Goal: Information Seeking & Learning: Learn about a topic

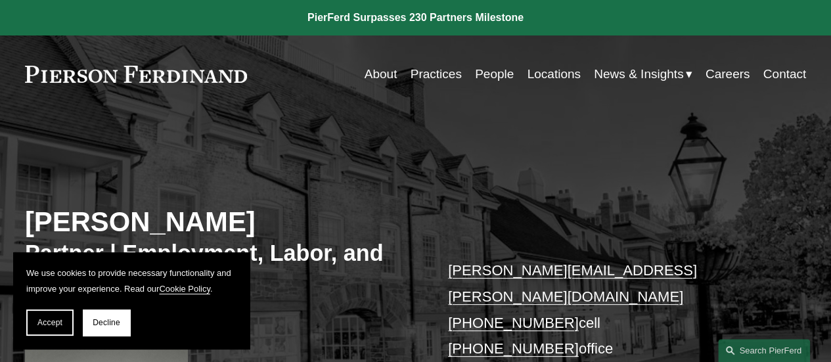
click at [106, 329] on button "Decline" at bounding box center [106, 322] width 47 height 26
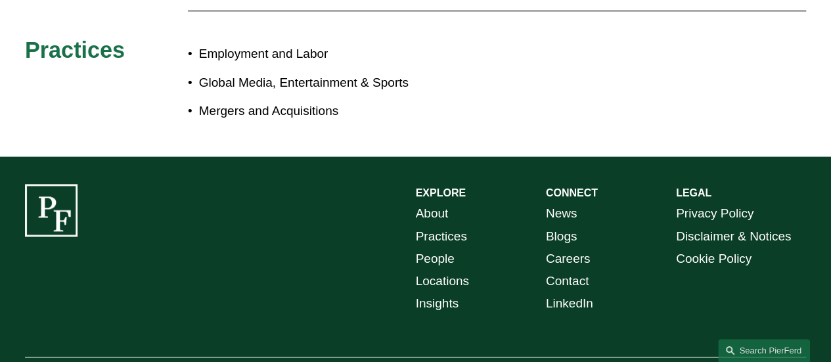
scroll to position [775, 0]
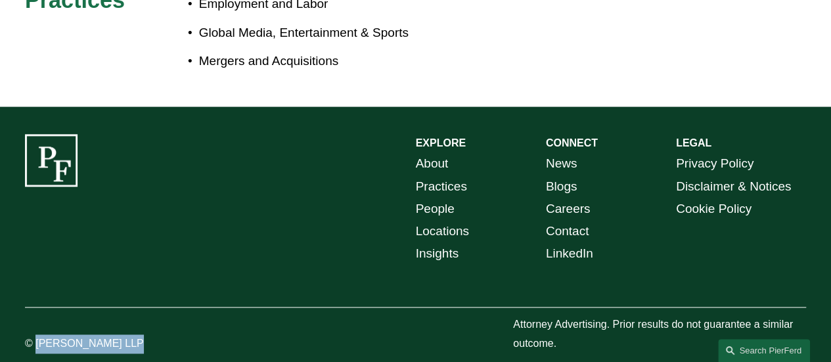
drag, startPoint x: 36, startPoint y: 326, endPoint x: 119, endPoint y: 322, distance: 83.5
click at [119, 334] on p "© [PERSON_NAME] LLP" at bounding box center [106, 343] width 163 height 19
copy p "[PERSON_NAME]"
click at [693, 274] on div "EXPLORE CONNECT About Practices People Locations Insights News Blogs Careers Co…" at bounding box center [415, 243] width 831 height 219
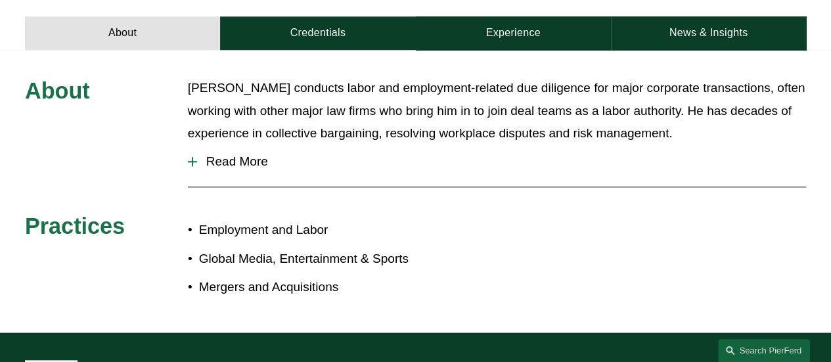
scroll to position [500, 0]
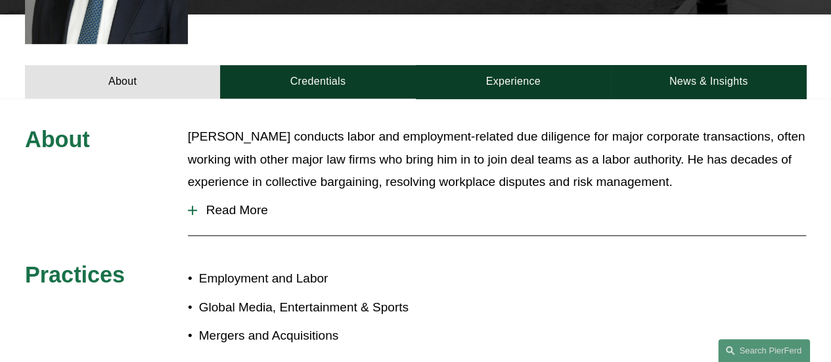
drag, startPoint x: 488, startPoint y: 218, endPoint x: 372, endPoint y: 174, distance: 124.9
click at [642, 169] on p "[PERSON_NAME] conducts labor and employment-related due diligence for major cor…" at bounding box center [497, 159] width 618 height 68
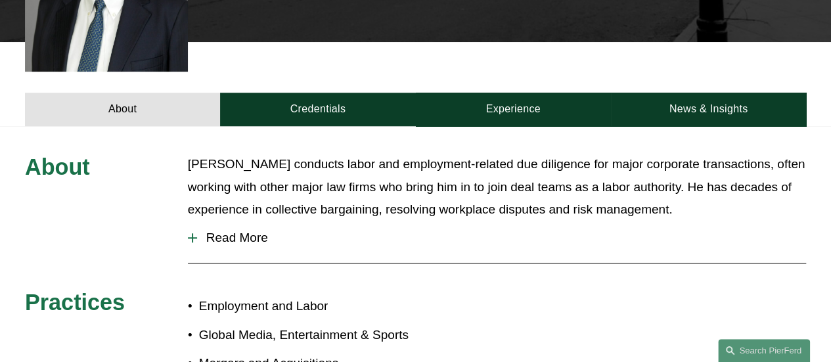
drag, startPoint x: 566, startPoint y: 173, endPoint x: 416, endPoint y: 52, distance: 192.4
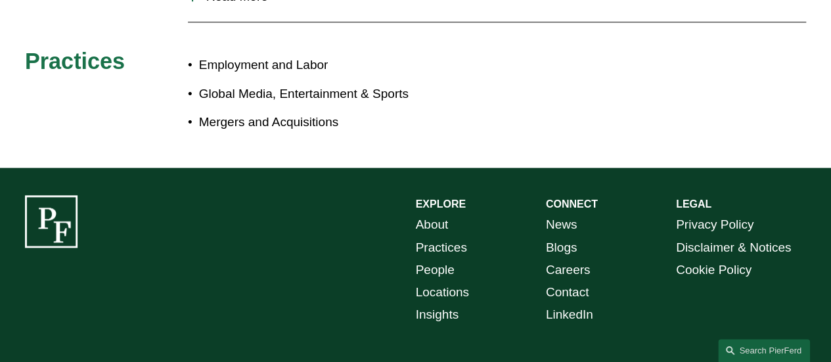
scroll to position [775, 0]
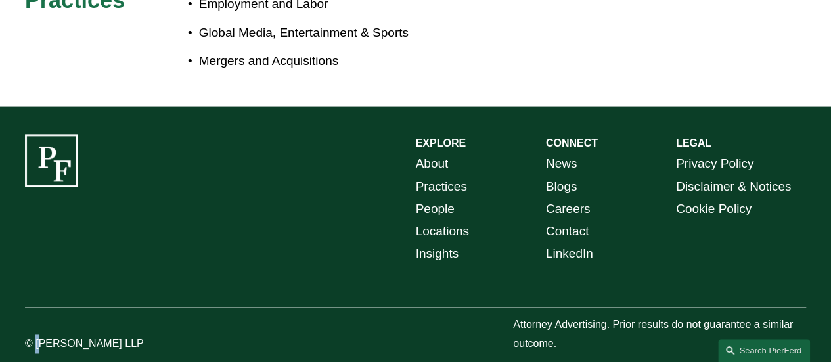
click at [39, 334] on p "© [PERSON_NAME] LLP" at bounding box center [106, 343] width 163 height 19
click at [152, 334] on p "© [PERSON_NAME] LLP" at bounding box center [106, 343] width 163 height 19
drag, startPoint x: 148, startPoint y: 324, endPoint x: 37, endPoint y: 332, distance: 111.9
click at [37, 334] on p "© [PERSON_NAME] LLP" at bounding box center [106, 343] width 163 height 19
copy p "[PERSON_NAME] LLP"
